Goal: Information Seeking & Learning: Learn about a topic

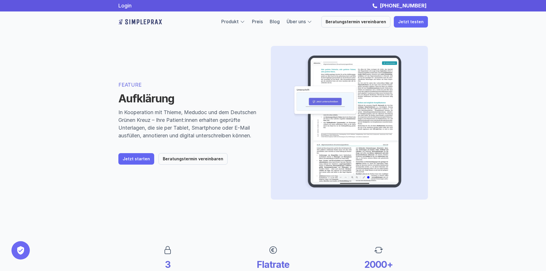
scroll to position [115, 0]
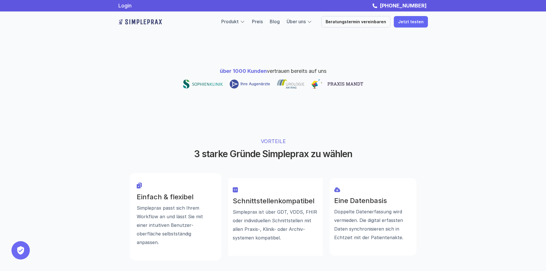
scroll to position [258, 0]
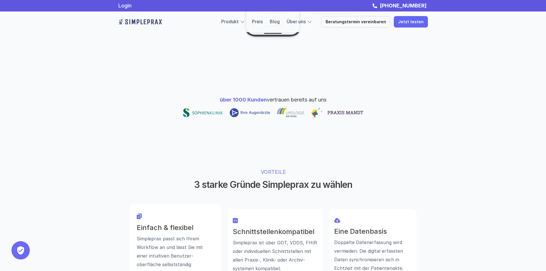
click at [253, 97] on span "über 1000 Kunden" at bounding box center [243, 100] width 47 height 6
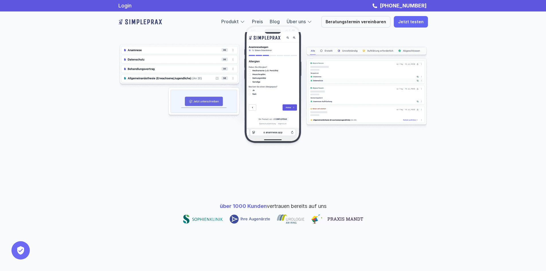
scroll to position [0, 0]
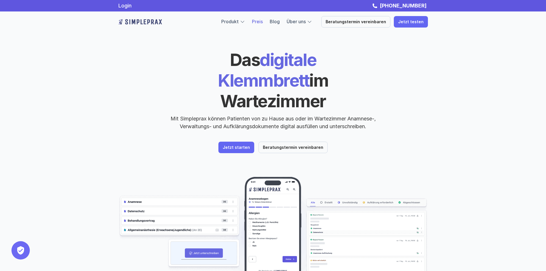
click at [263, 23] on link "Preis" at bounding box center [257, 22] width 11 height 6
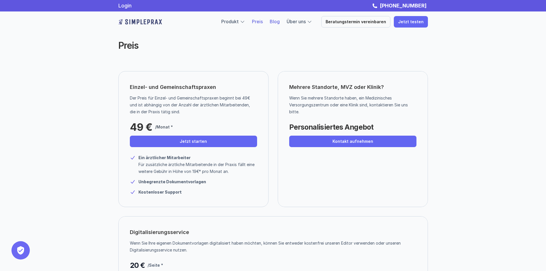
click at [280, 23] on link "Blog" at bounding box center [275, 22] width 10 height 6
